Goal: Check status: Check status

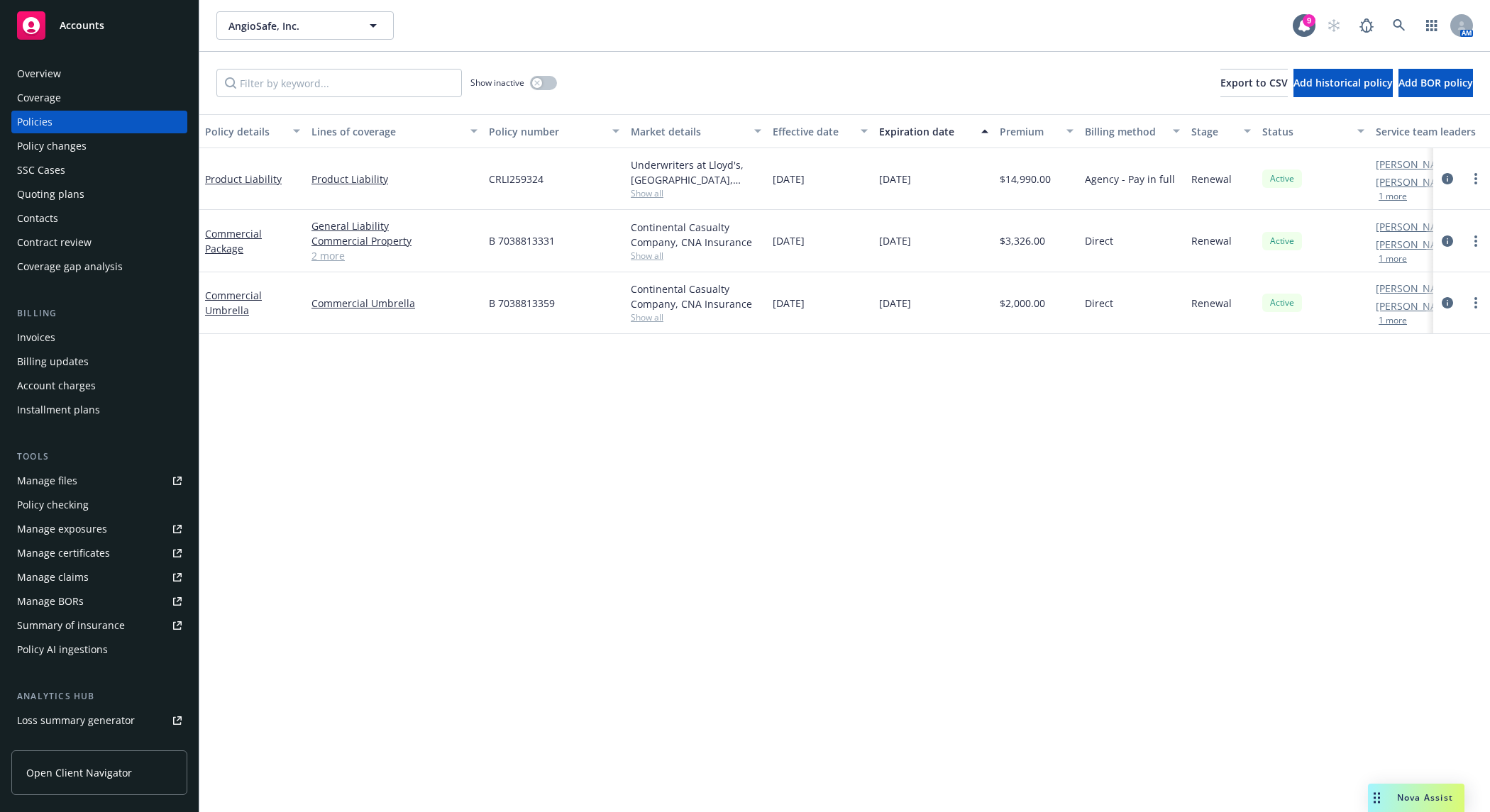
click at [867, 701] on div "Policy details Lines of coverage Policy number Market details Effective date Ex…" at bounding box center [844, 484] width 1290 height 739
